Goal: Transaction & Acquisition: Purchase product/service

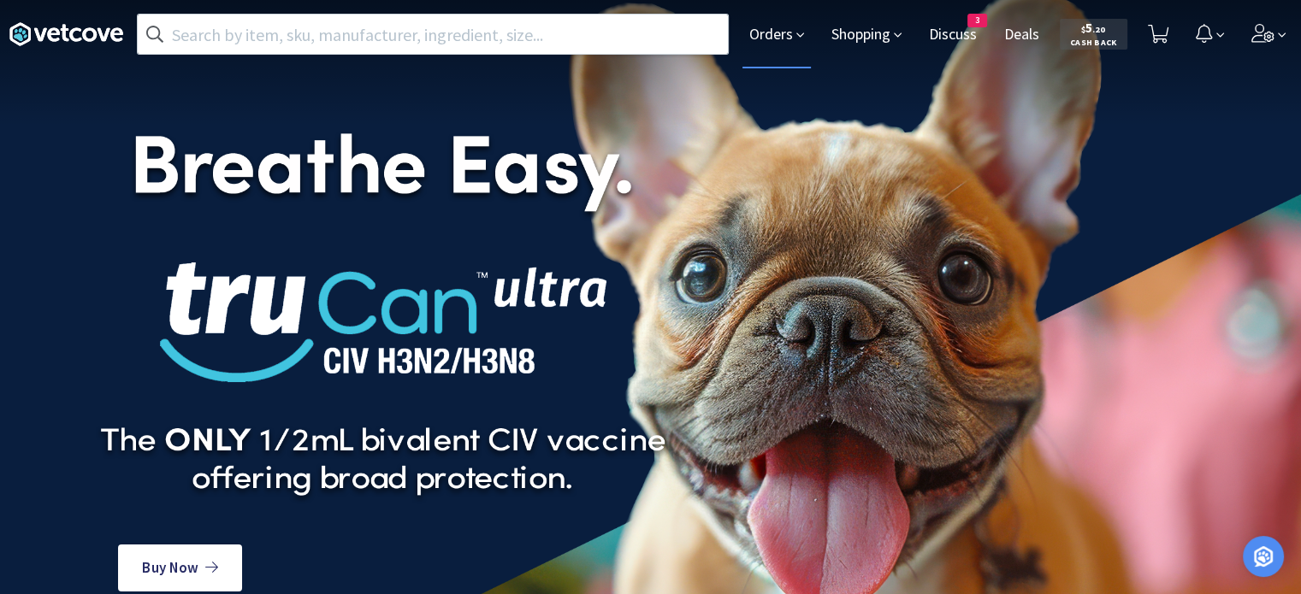
click at [764, 45] on span "Orders" at bounding box center [776, 34] width 68 height 68
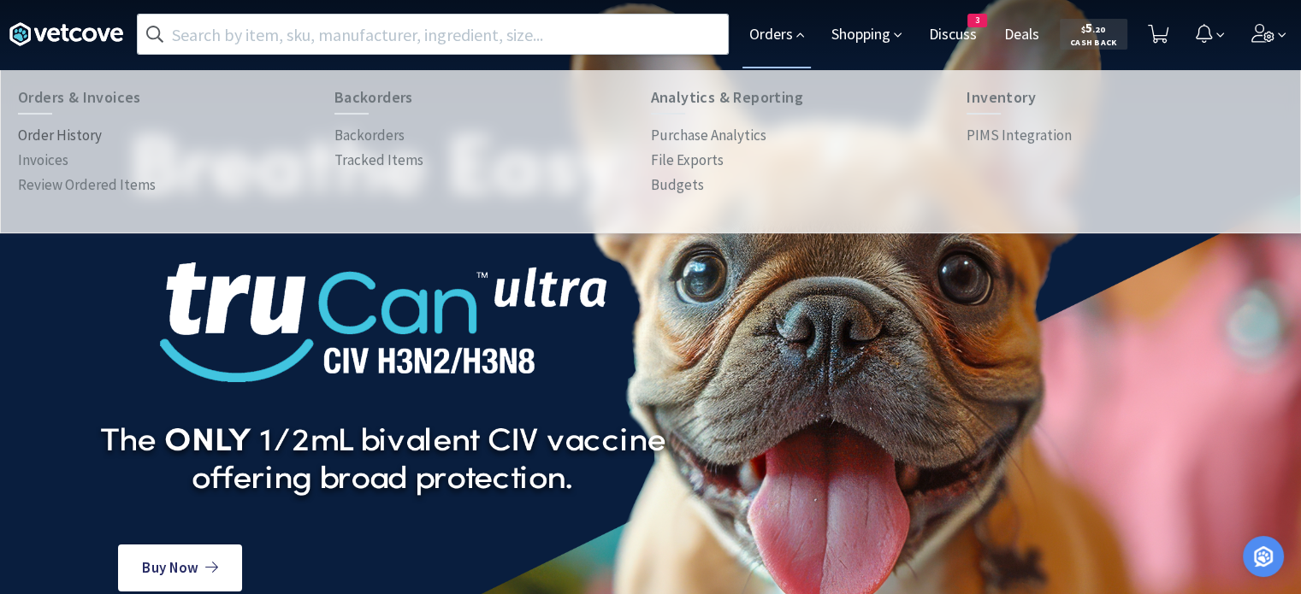
click at [79, 133] on p "Order History" at bounding box center [60, 135] width 84 height 23
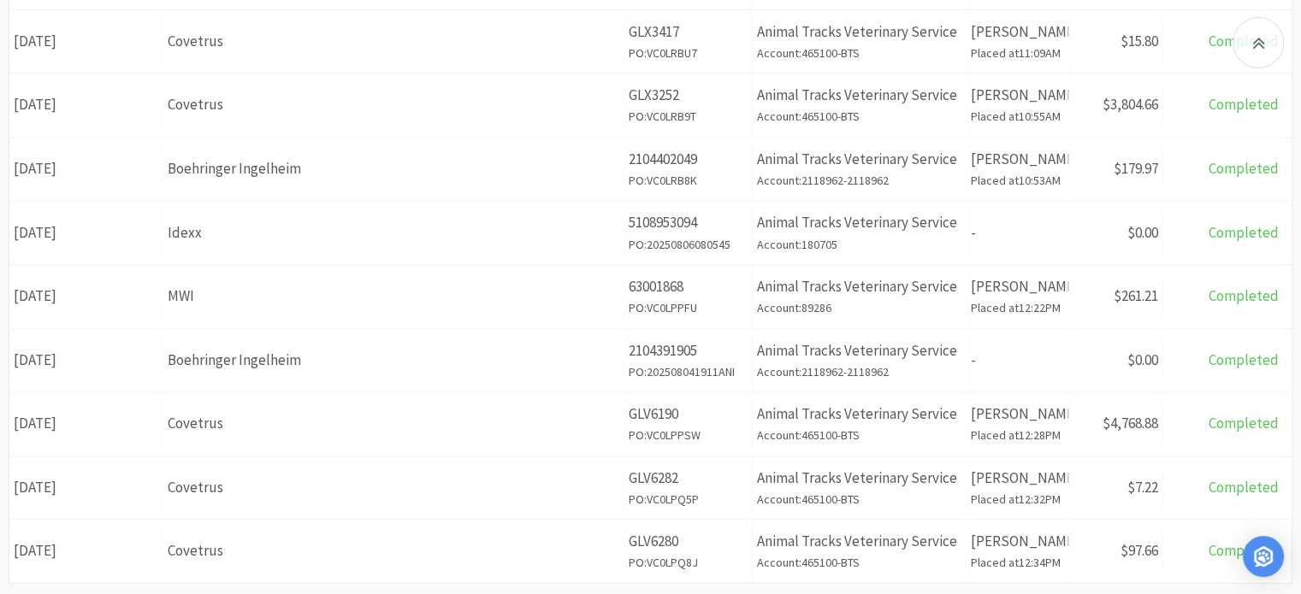
scroll to position [698, 0]
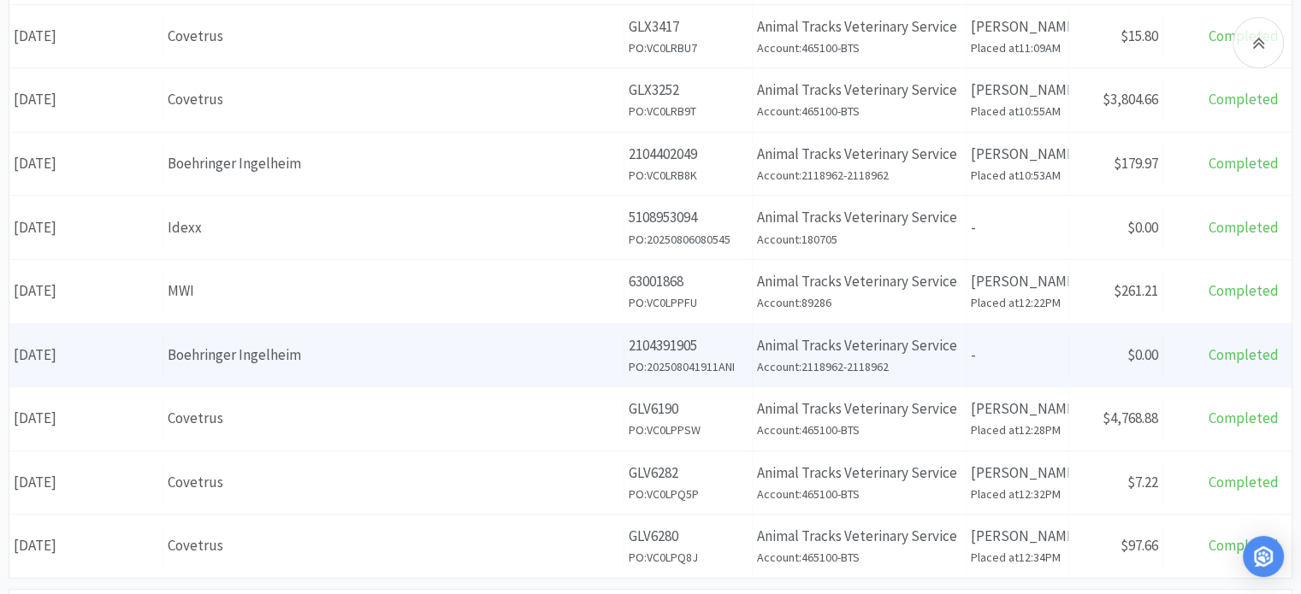
click at [309, 344] on div "Boehringer Ingelheim" at bounding box center [393, 355] width 451 height 23
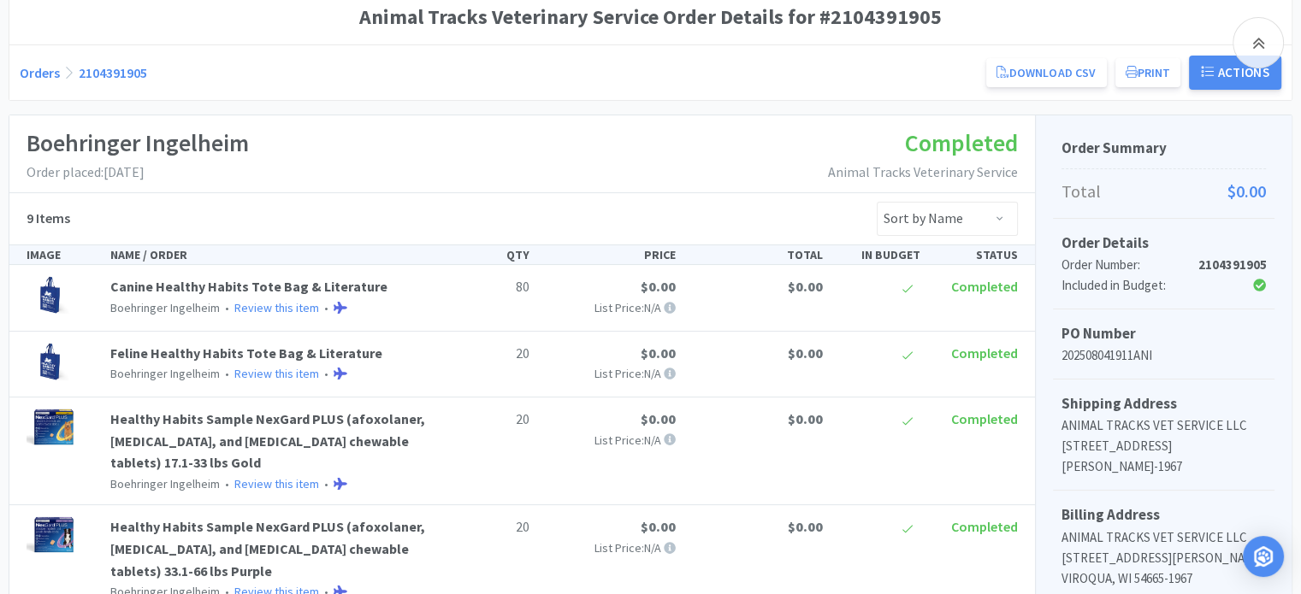
scroll to position [193, 0]
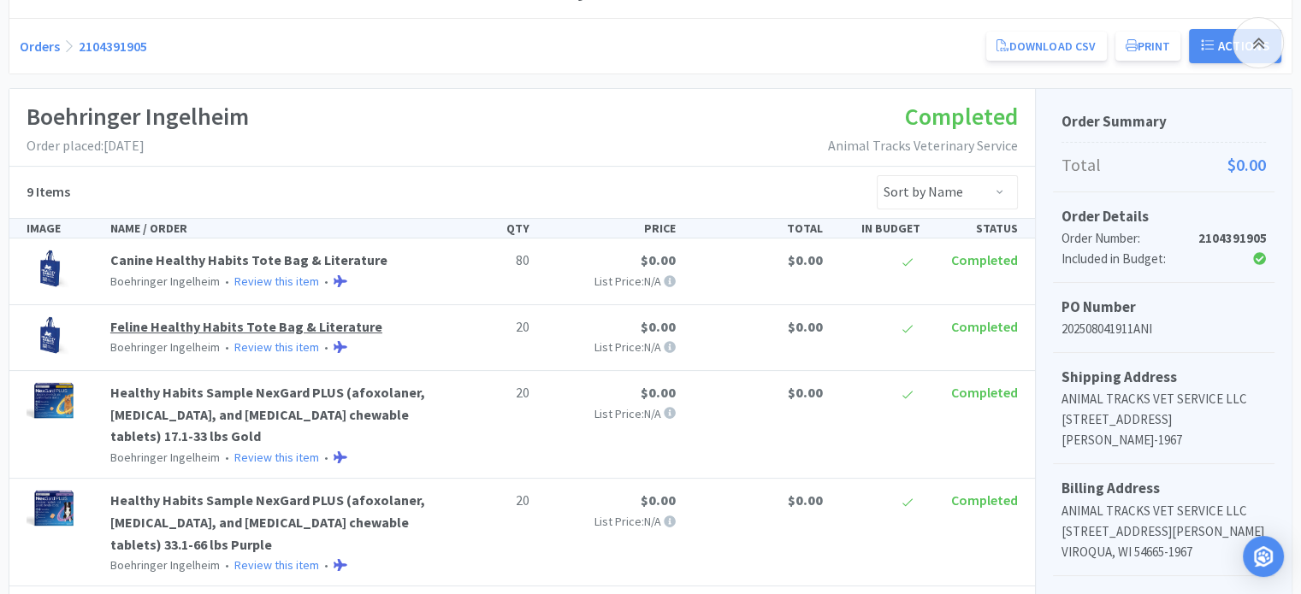
click at [320, 321] on link "Feline Healthy Habits Tote Bag & Literature" at bounding box center [246, 326] width 272 height 17
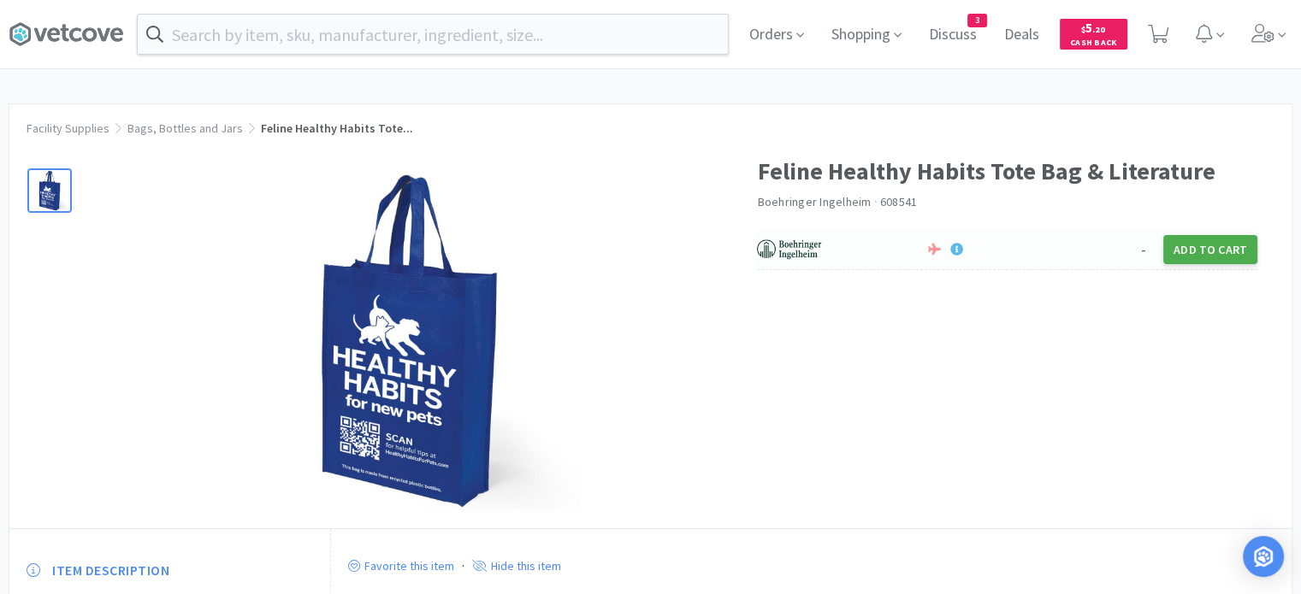
click at [1200, 252] on button "Add to Cart" at bounding box center [1210, 249] width 94 height 29
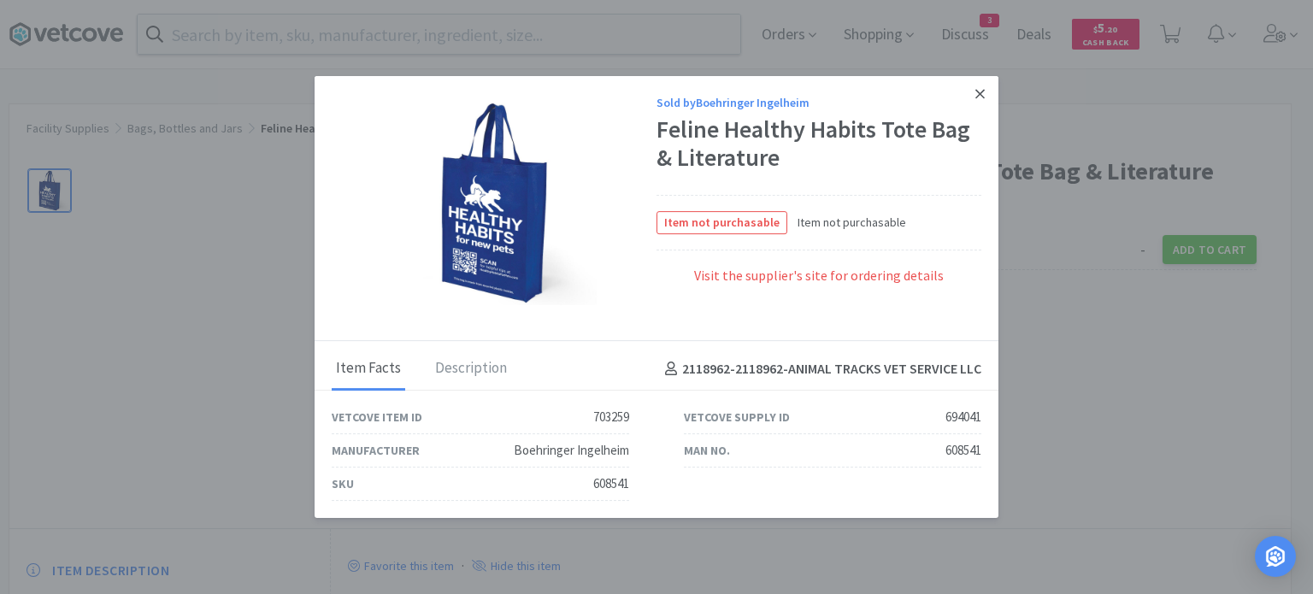
click at [982, 96] on icon at bounding box center [980, 93] width 9 height 9
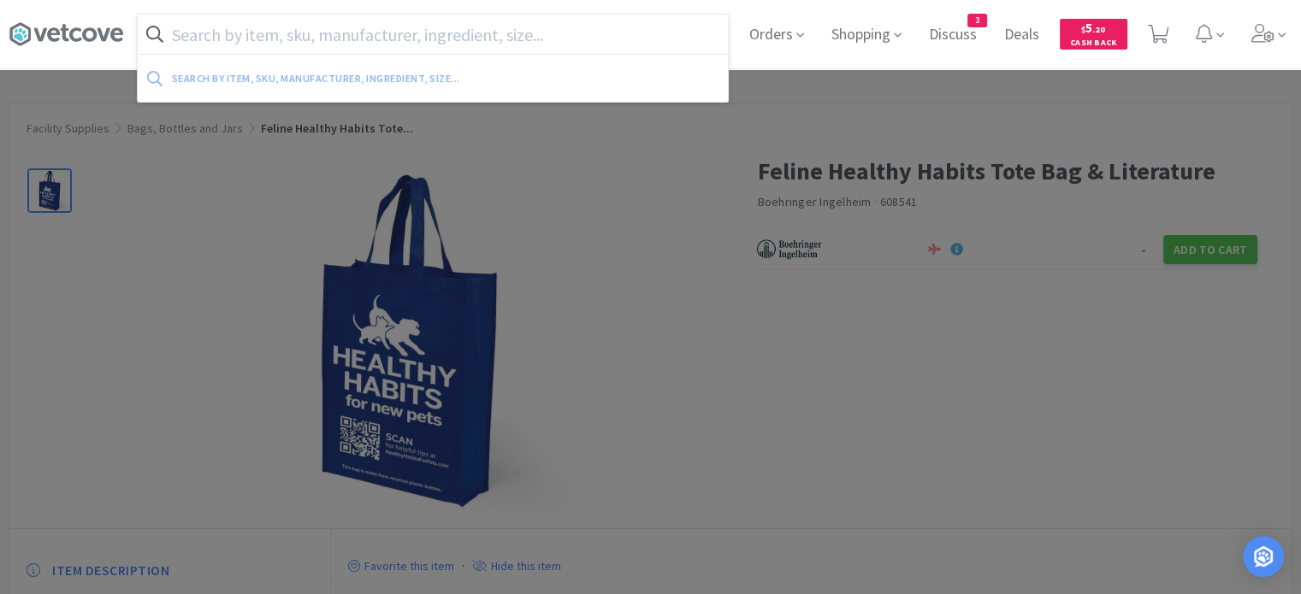
click at [611, 31] on input "text" at bounding box center [433, 34] width 590 height 39
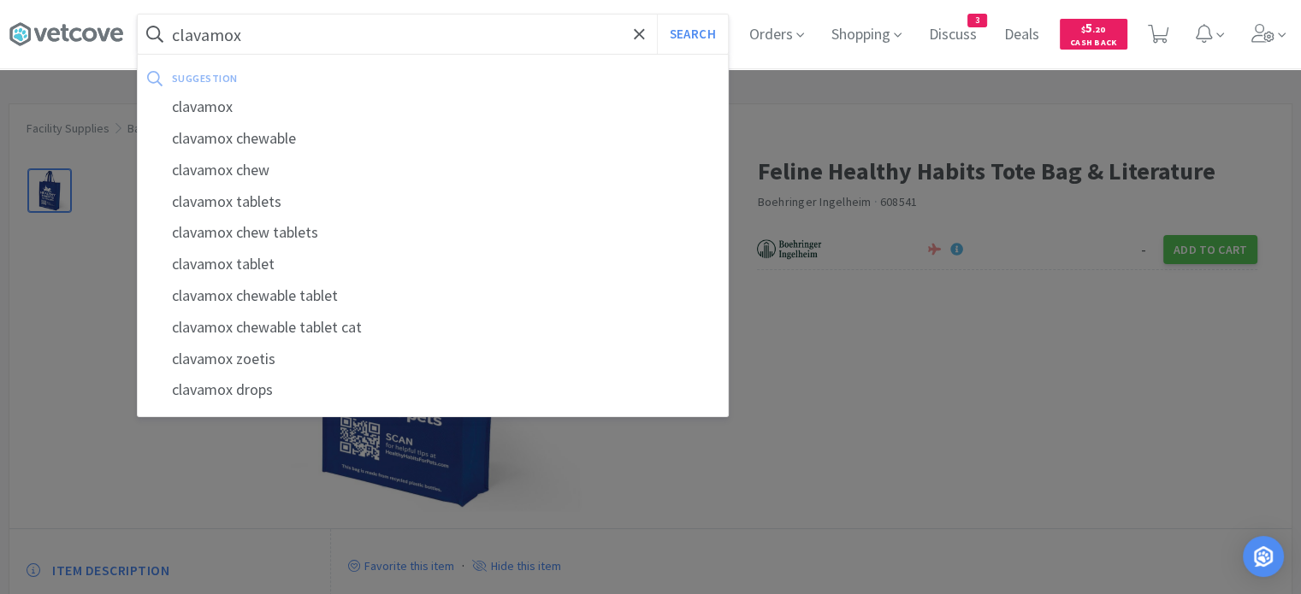
type input "clavamox"
click at [657, 15] on button "Search" at bounding box center [692, 34] width 71 height 39
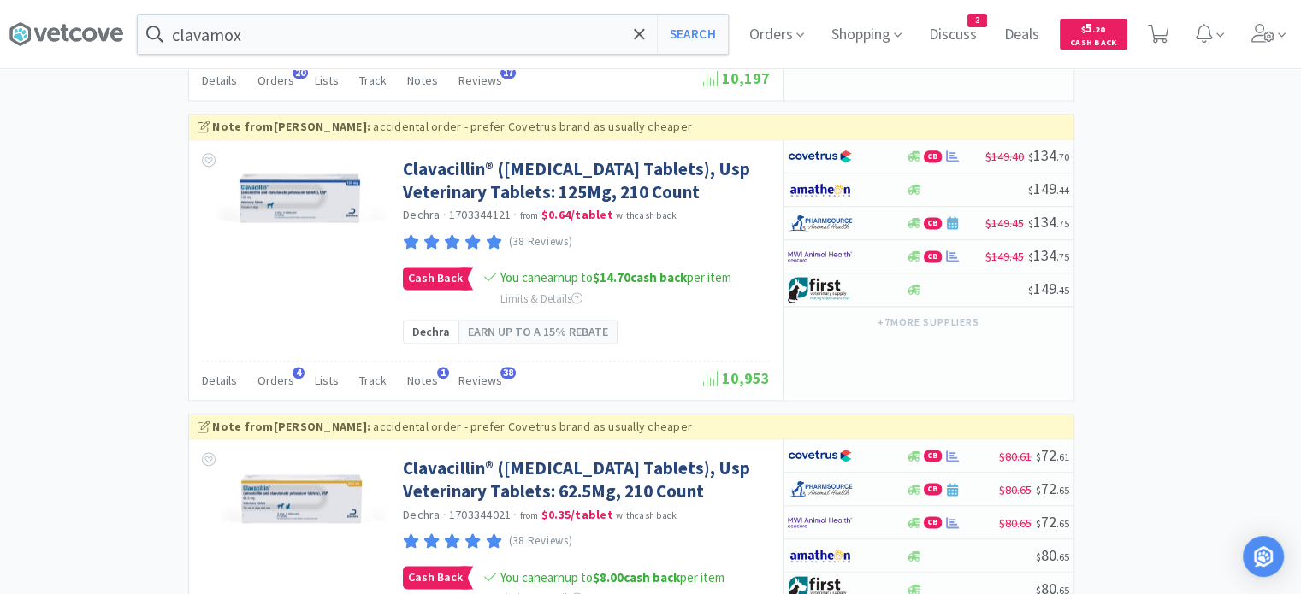
scroll to position [2260, 0]
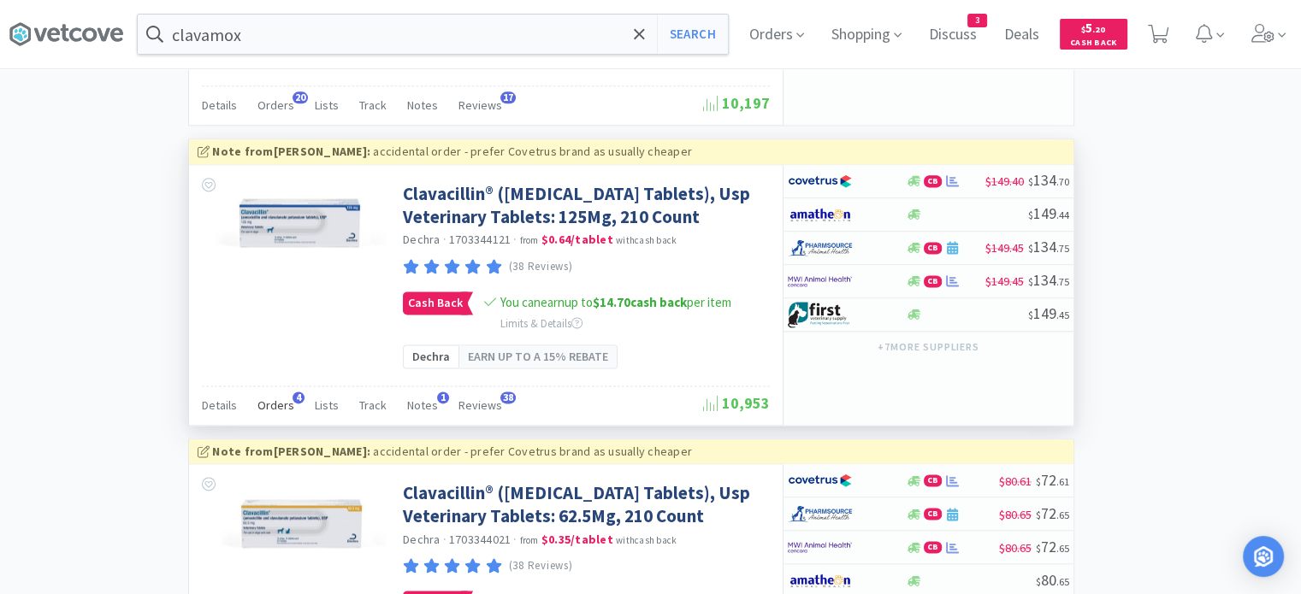
click at [264, 413] on span "Orders" at bounding box center [275, 405] width 37 height 15
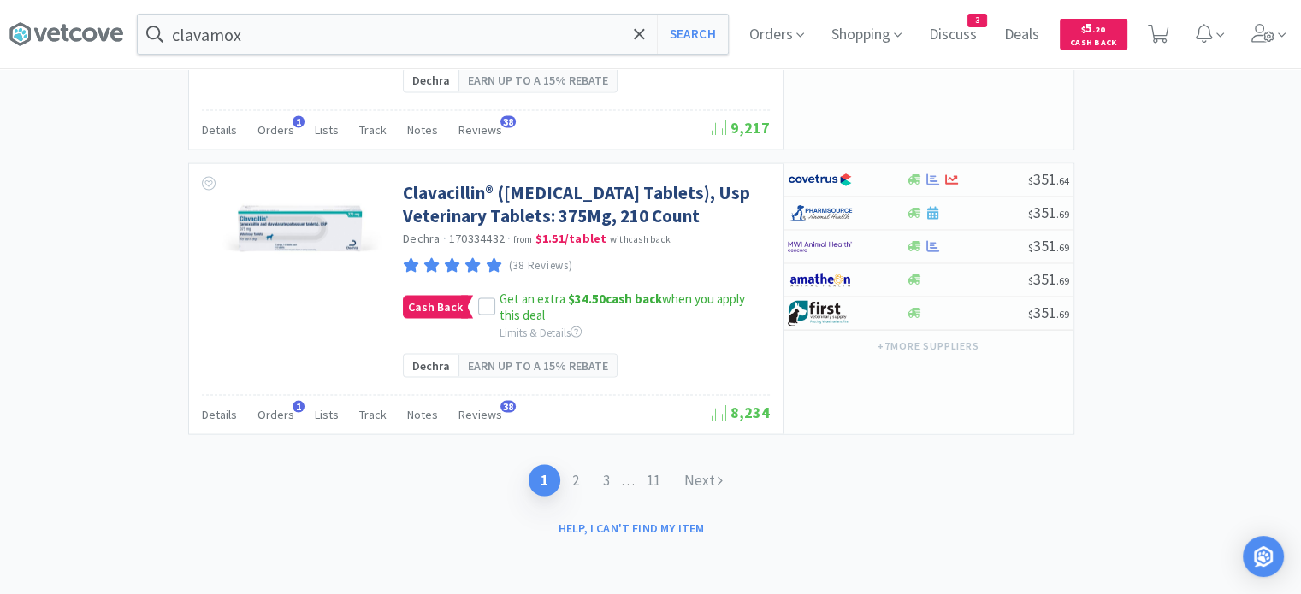
scroll to position [3639, 0]
